Goal: Find specific page/section: Find specific page/section

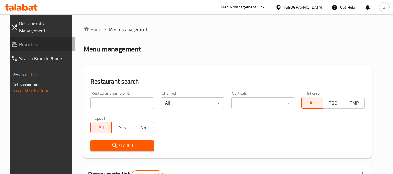
click at [19, 41] on span "Branches" at bounding box center [45, 44] width 52 height 7
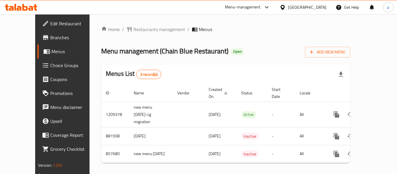
click at [288, 5] on div at bounding box center [284, 7] width 8 height 6
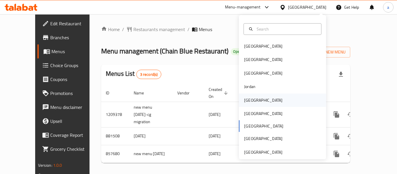
click at [253, 103] on div "Kuwait" at bounding box center [264, 100] width 48 height 13
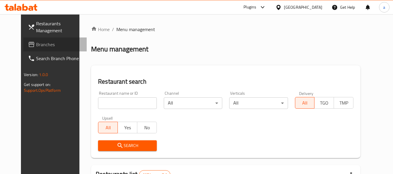
click at [36, 48] on span "Branches" at bounding box center [59, 44] width 46 height 7
